Goal: Manage account settings

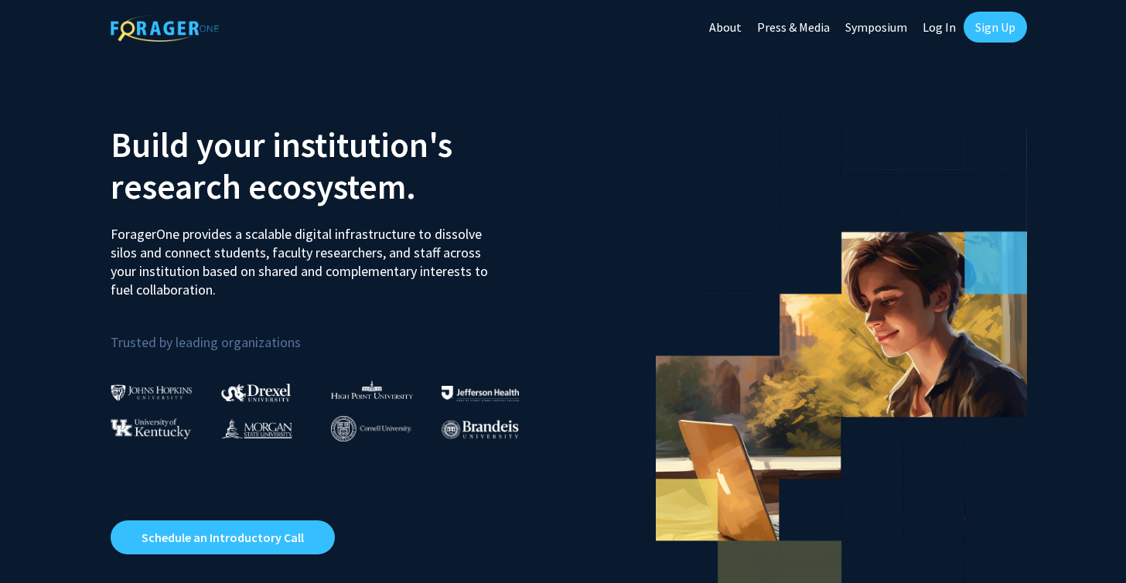
click at [937, 29] on link "Log In" at bounding box center [939, 27] width 49 height 54
select select
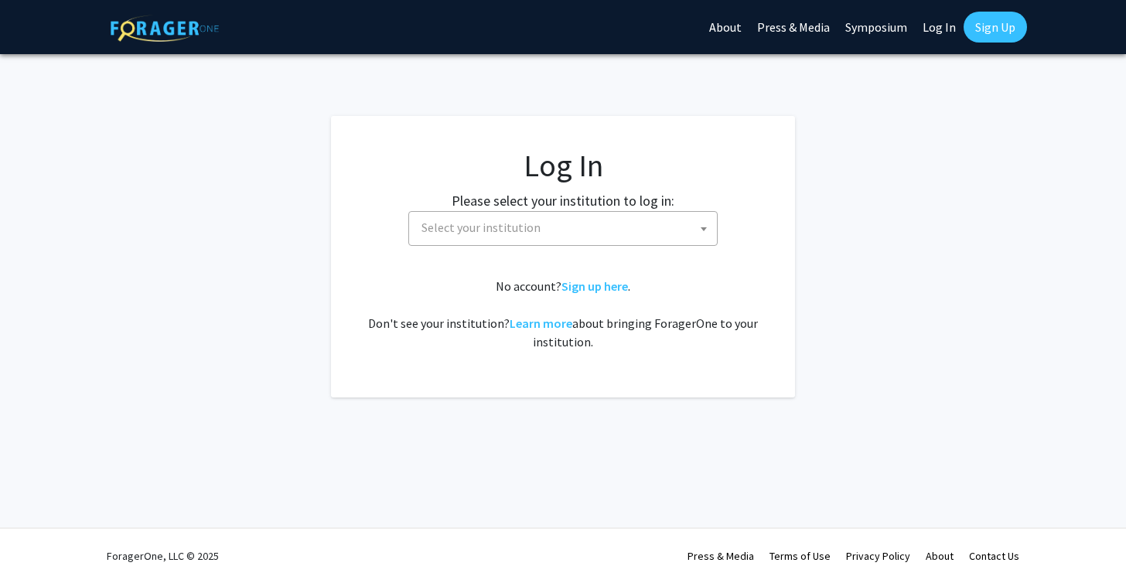
click at [704, 230] on b at bounding box center [704, 229] width 6 height 4
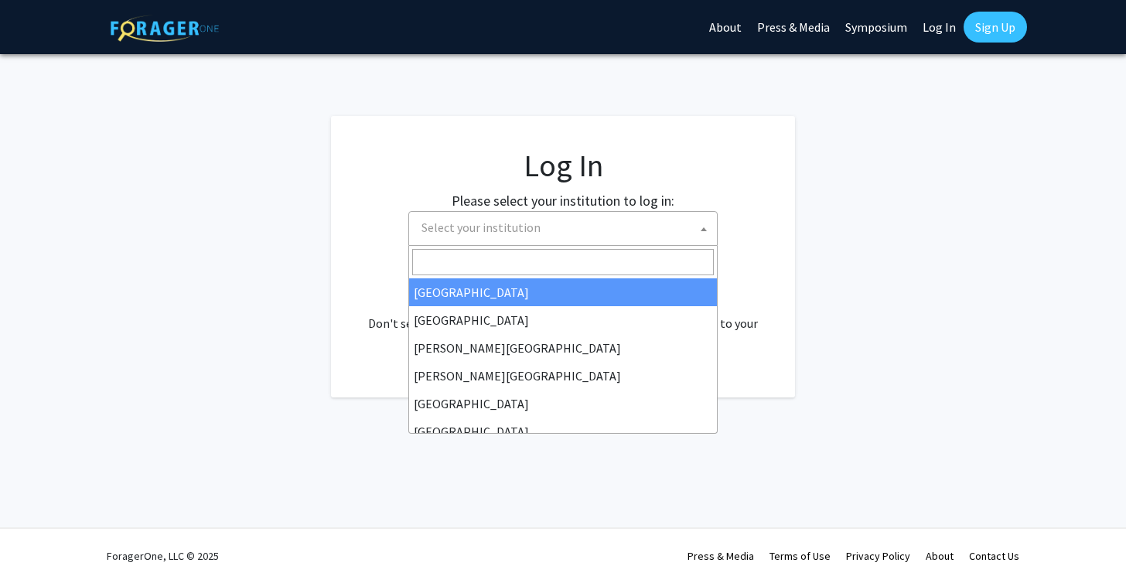
click at [516, 264] on input "Search" at bounding box center [563, 262] width 302 height 26
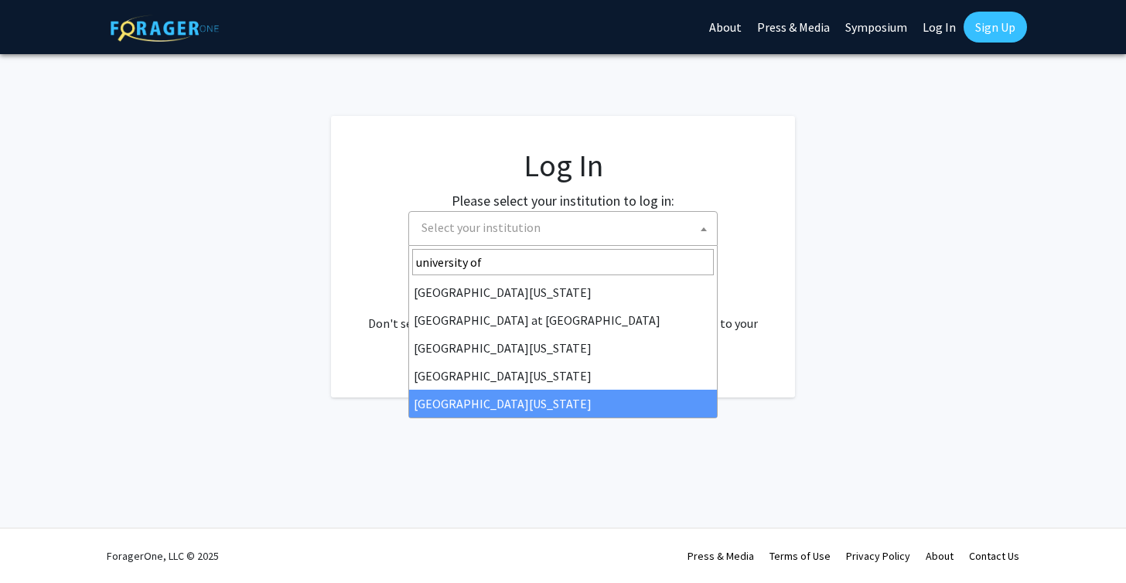
type input "university of"
select select "33"
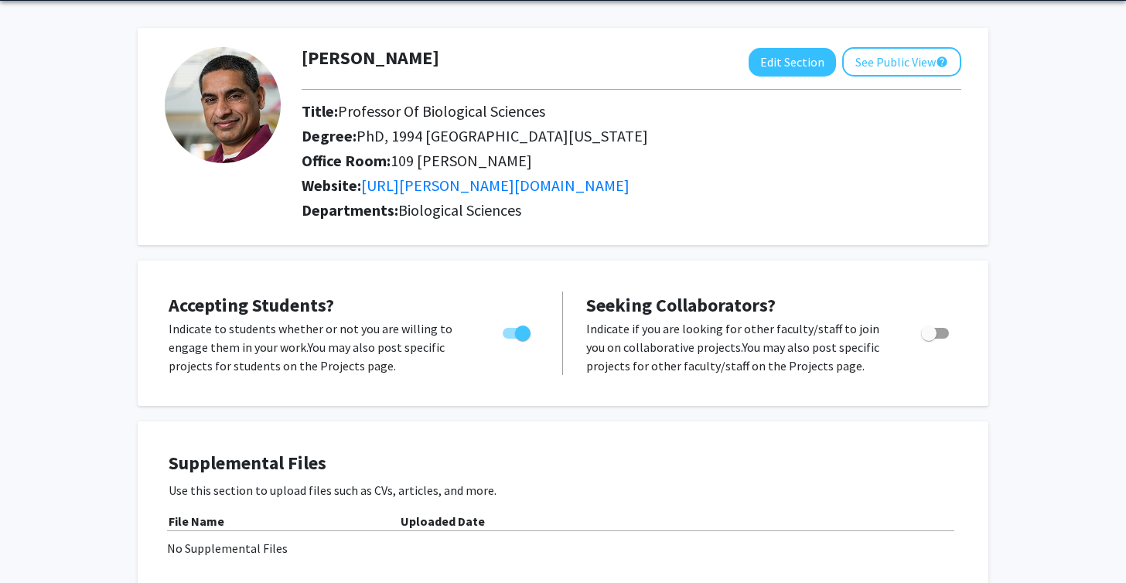
scroll to position [56, 0]
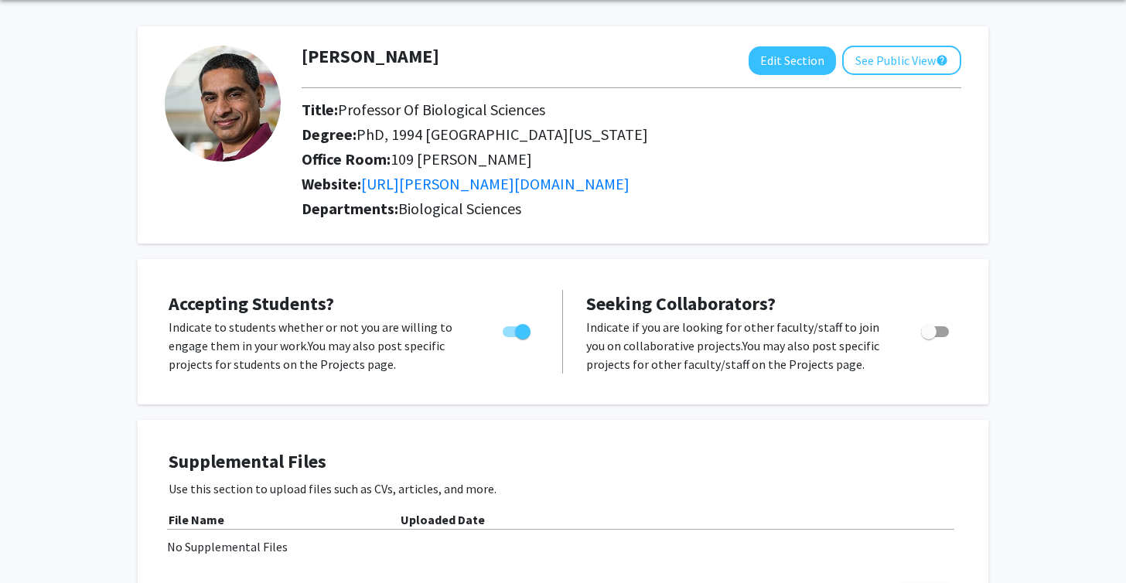
click at [510, 333] on span "Toggle" at bounding box center [517, 331] width 28 height 11
click at [510, 337] on input "Would you like to permit student requests?" at bounding box center [510, 337] width 1 height 1
click at [524, 332] on span "Toggle" at bounding box center [517, 331] width 28 height 11
click at [510, 337] on input "Would you like to permit student requests?" at bounding box center [510, 337] width 1 height 1
checkbox input "true"
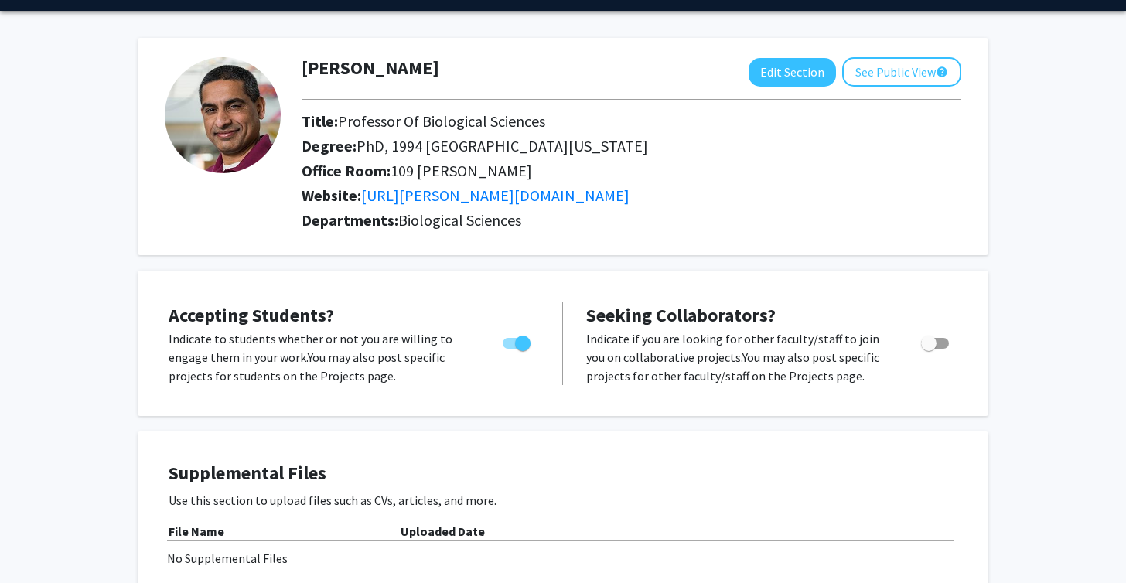
scroll to position [0, 0]
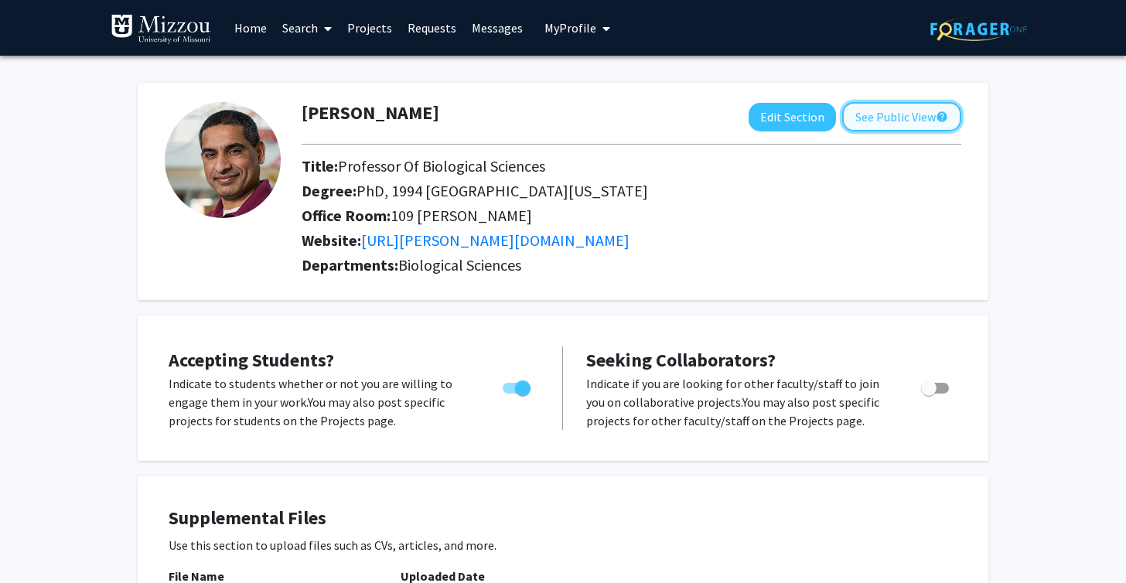
click at [896, 122] on button "See Public View help" at bounding box center [901, 116] width 119 height 29
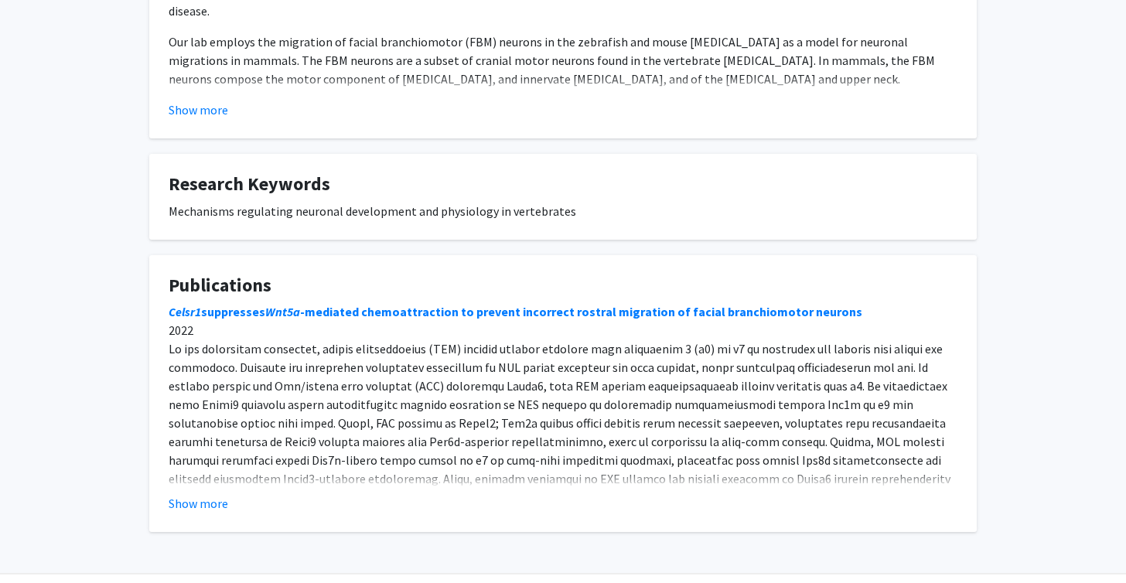
scroll to position [466, 0]
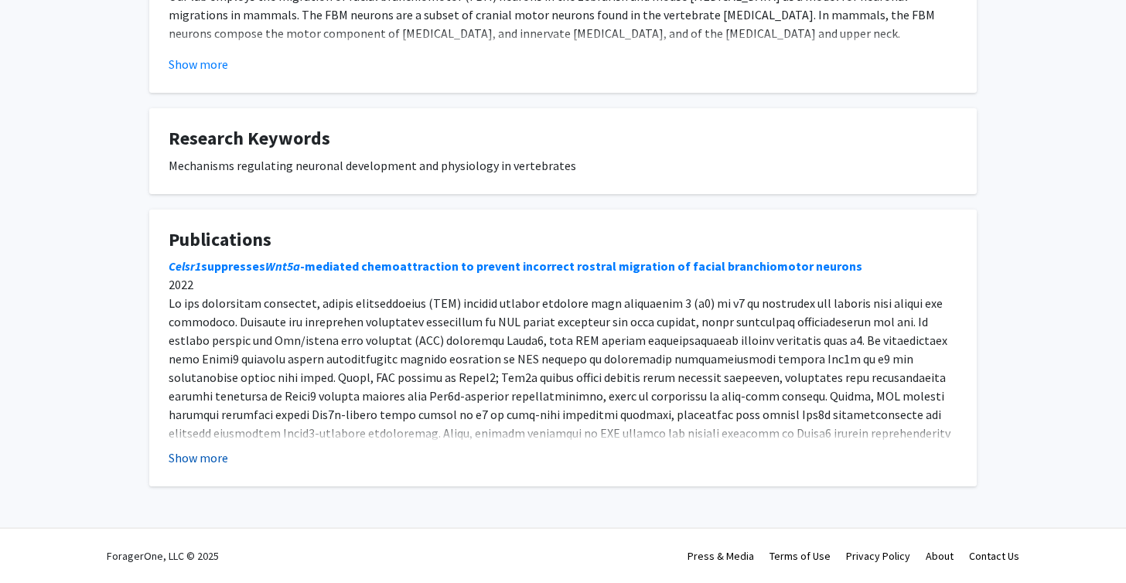
click at [203, 462] on button "Show more" at bounding box center [199, 458] width 60 height 19
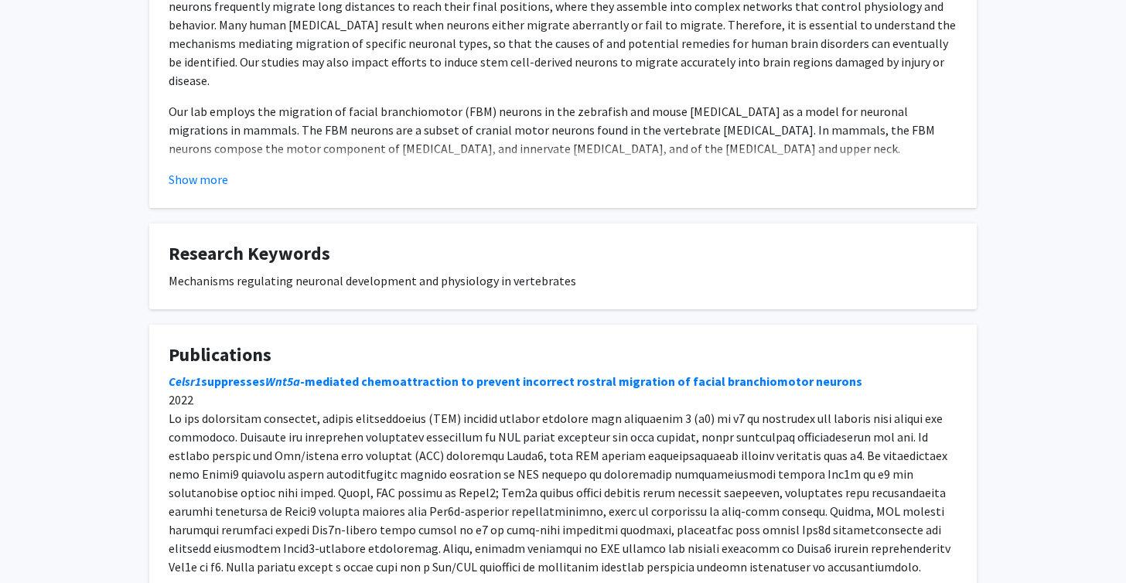
scroll to position [0, 0]
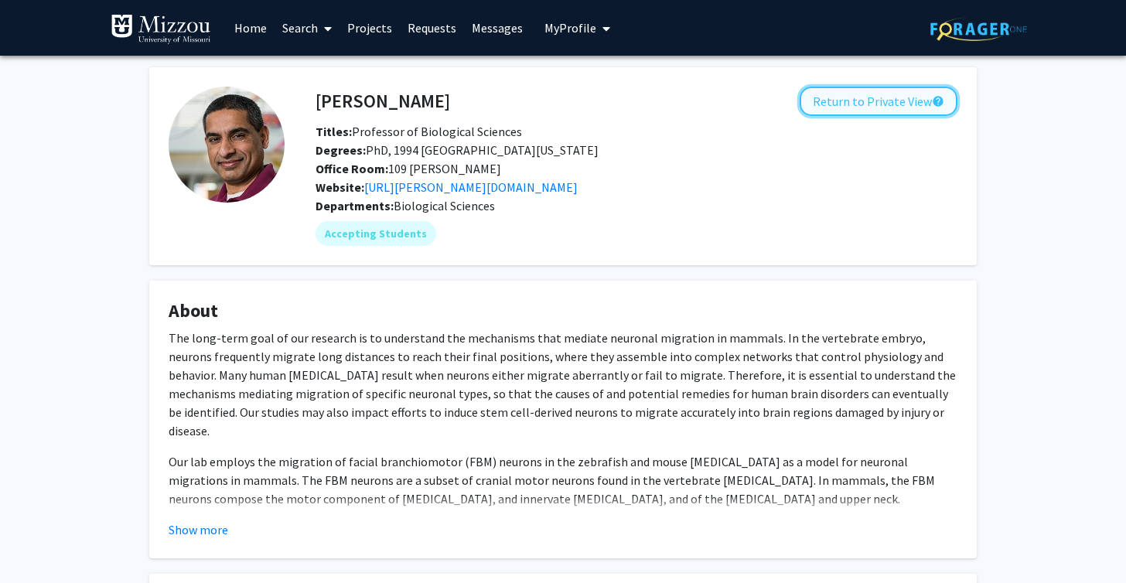
click at [865, 101] on button "Return to Private View help" at bounding box center [879, 101] width 158 height 29
